Goal: Task Accomplishment & Management: Use online tool/utility

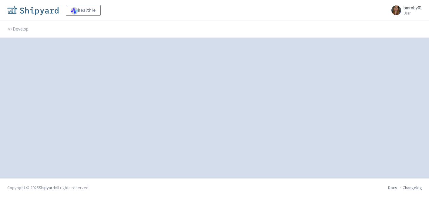
click at [33, 8] on img at bounding box center [32, 10] width 51 height 10
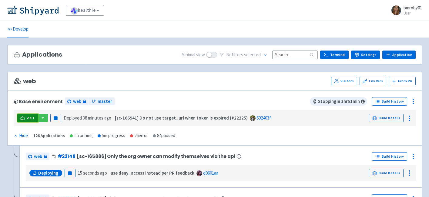
click at [23, 119] on icon at bounding box center [22, 118] width 5 height 5
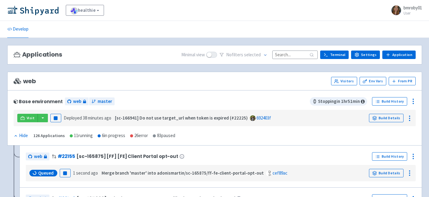
click at [291, 55] on input at bounding box center [294, 55] width 45 height 8
paste input "166217"
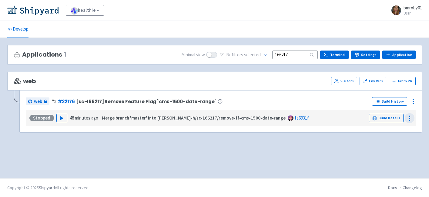
type input "166217"
click at [409, 120] on circle at bounding box center [409, 120] width 1 height 1
click at [413, 103] on icon at bounding box center [412, 101] width 7 height 7
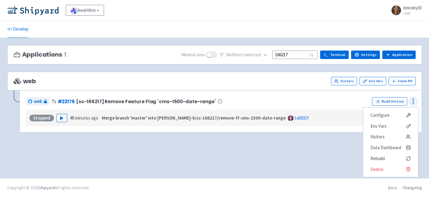
click at [413, 103] on icon at bounding box center [412, 101] width 7 height 7
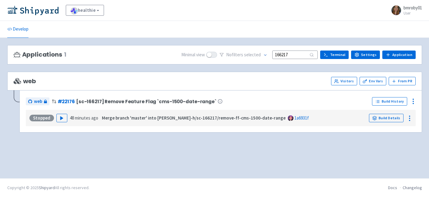
click at [36, 4] on div "healthie bmroby01 View Organizations bmroby01 User Profile Sign out" at bounding box center [214, 10] width 429 height 21
click at [34, 9] on img at bounding box center [32, 10] width 51 height 10
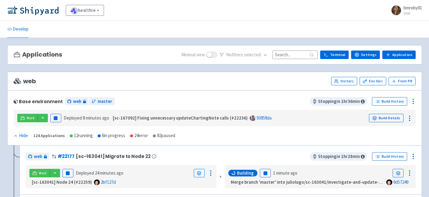
click at [289, 52] on input at bounding box center [294, 55] width 45 height 8
paste input "166217"
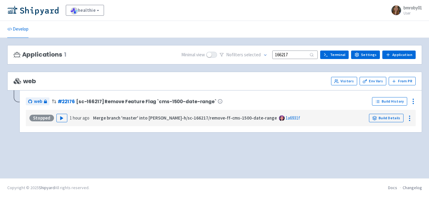
type input "166217"
click at [269, 170] on div "Applications 1 Minimal view No filter s selected 166217 Terminal Settings Appli…" at bounding box center [214, 108] width 415 height 126
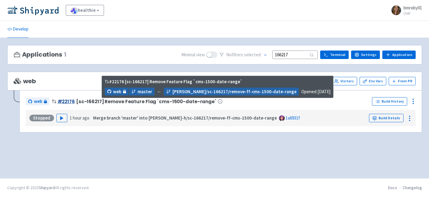
click at [62, 100] on link "# 22176" at bounding box center [66, 101] width 17 height 6
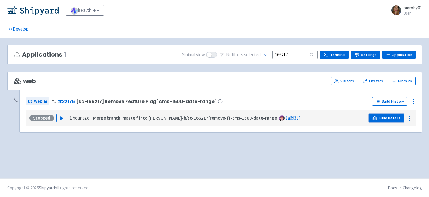
click at [391, 120] on link "Build Details" at bounding box center [386, 118] width 35 height 8
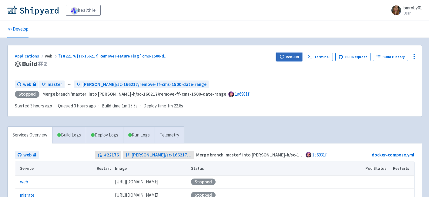
click at [290, 55] on button "Rebuild" at bounding box center [289, 57] width 26 height 8
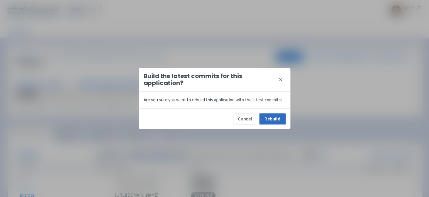
click at [274, 119] on button "Rebuild" at bounding box center [272, 119] width 26 height 11
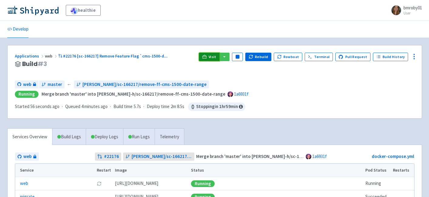
click at [213, 55] on span "Visit" at bounding box center [212, 57] width 8 height 5
